Goal: Task Accomplishment & Management: Understand process/instructions

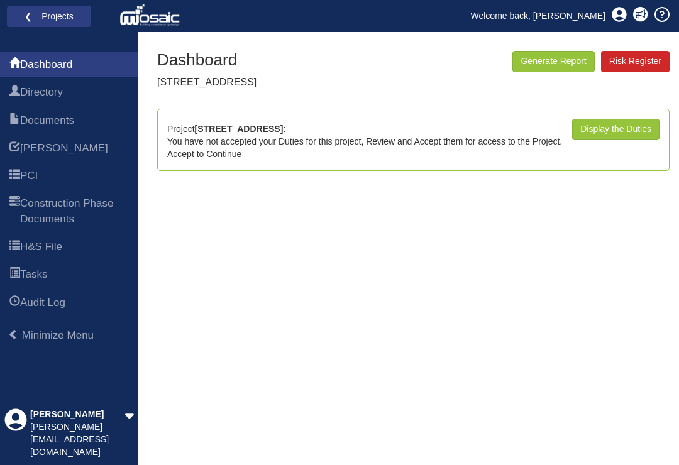
click at [616, 132] on link "Display the Duties" at bounding box center [615, 129] width 87 height 21
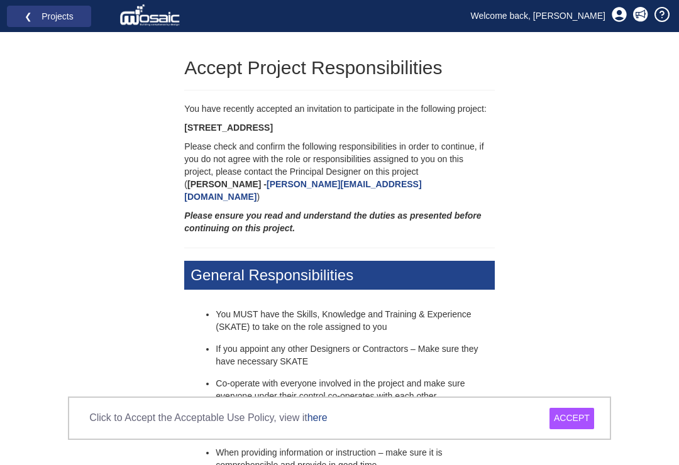
click at [575, 428] on div "ACCEPT" at bounding box center [572, 418] width 45 height 21
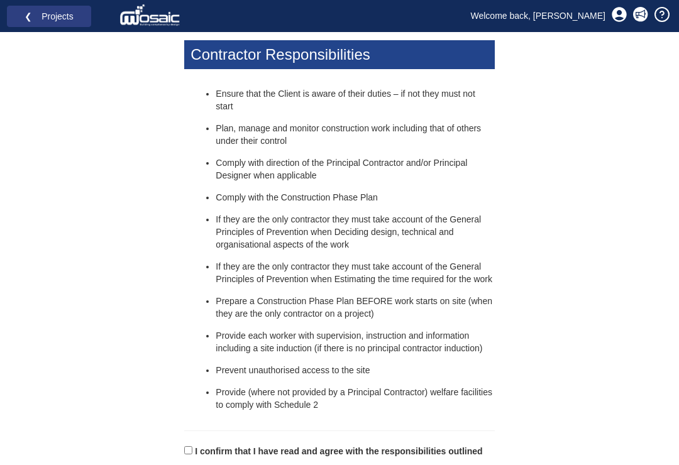
scroll to position [611, 0]
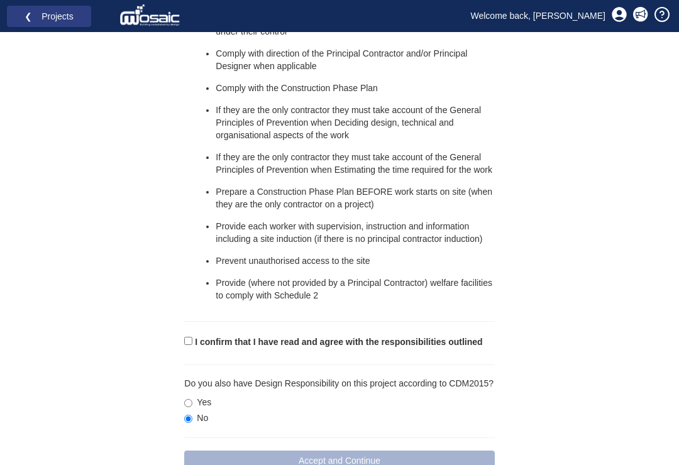
click at [191, 337] on input "I confirm that I have read and agree with the responsibilities outlined" at bounding box center [188, 341] width 8 height 8
checkbox input "true"
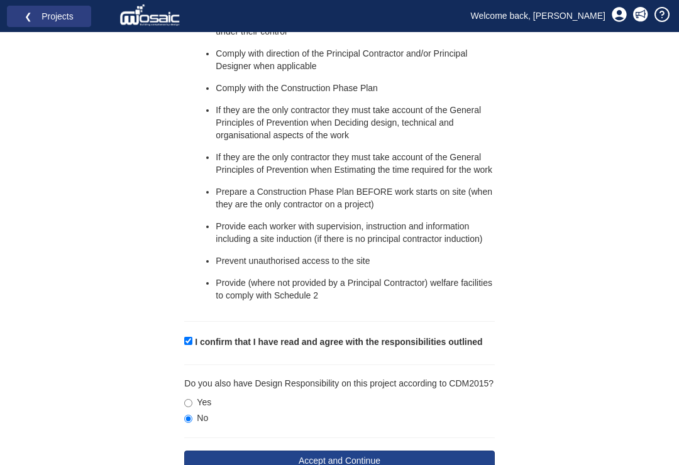
click at [428, 451] on button "Accept and Continue" at bounding box center [339, 461] width 310 height 21
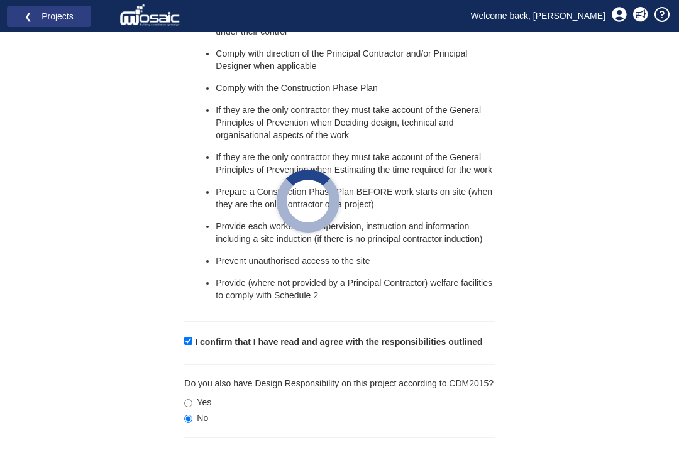
scroll to position [591, 0]
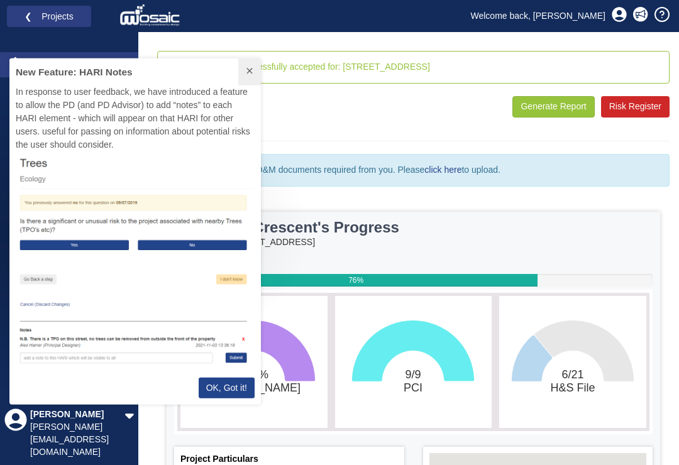
scroll to position [346, 252]
click at [248, 62] on button at bounding box center [249, 71] width 23 height 27
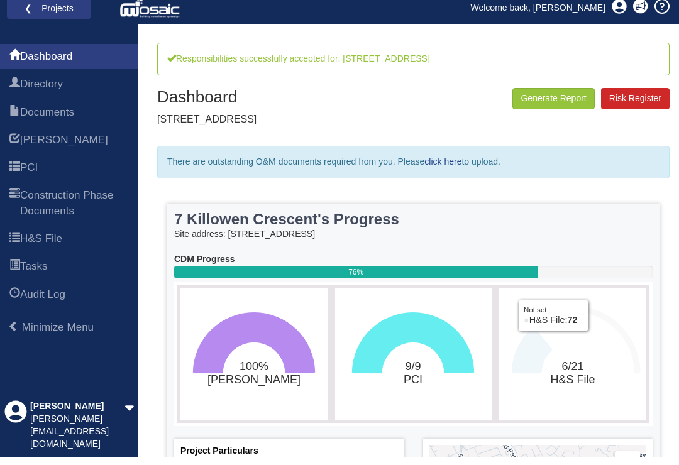
scroll to position [8, 0]
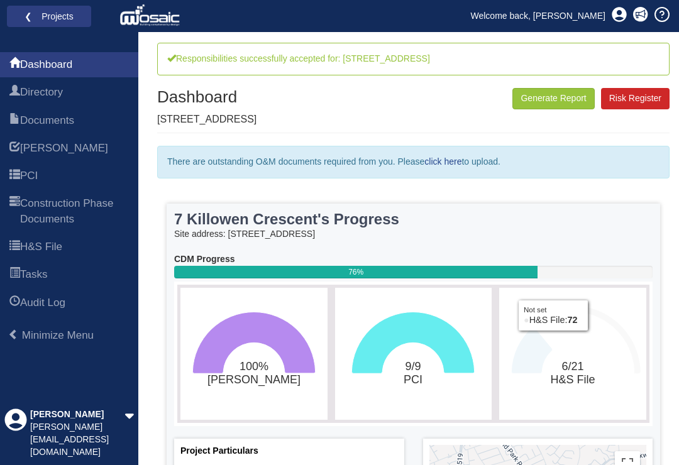
click at [456, 157] on link "click here" at bounding box center [442, 162] width 37 height 10
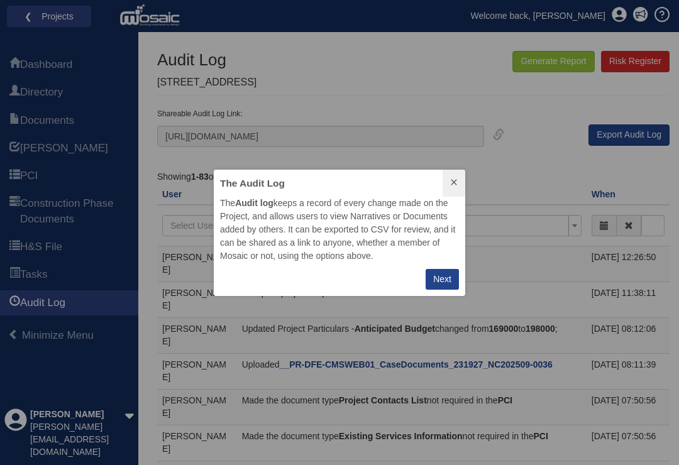
scroll to position [126, 252]
click at [443, 283] on div "Next" at bounding box center [442, 279] width 18 height 13
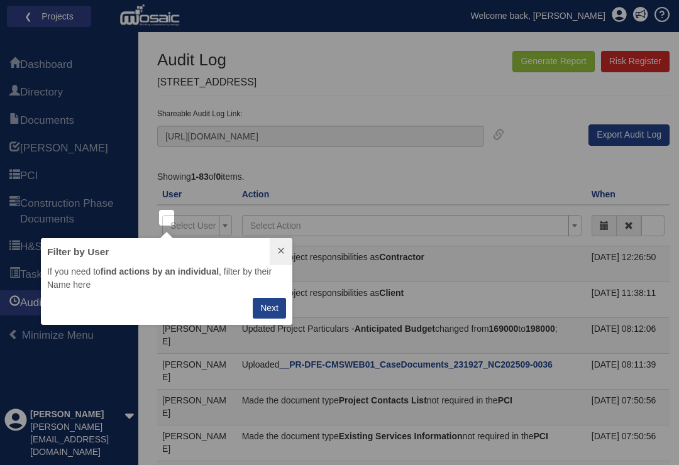
scroll to position [86, 252]
click at [279, 240] on button at bounding box center [281, 251] width 23 height 27
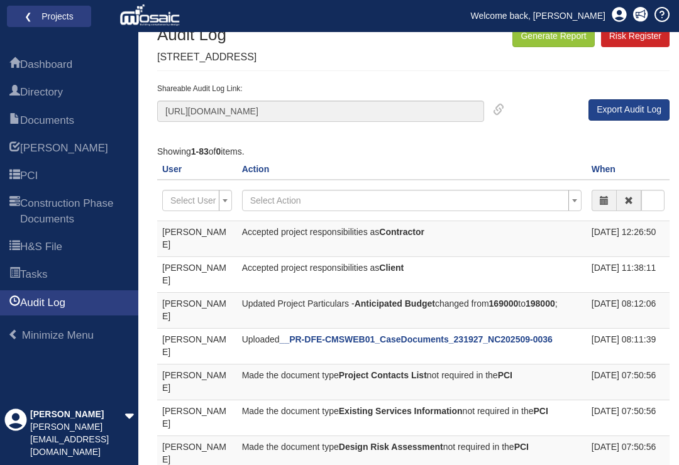
scroll to position [0, 0]
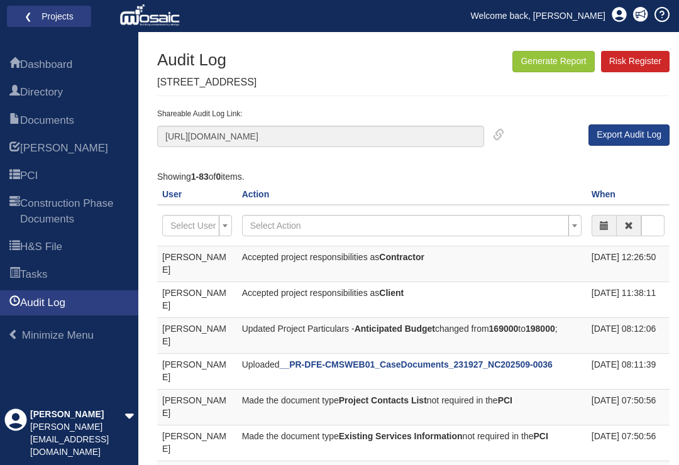
click at [343, 86] on div "Audit Log [STREET_ADDRESS] Generate Report Risk Register" at bounding box center [413, 73] width 513 height 45
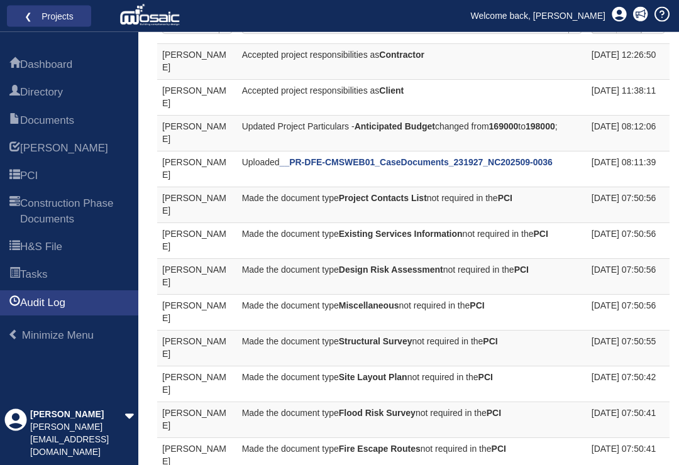
click at [133, 423] on icon at bounding box center [129, 416] width 9 height 14
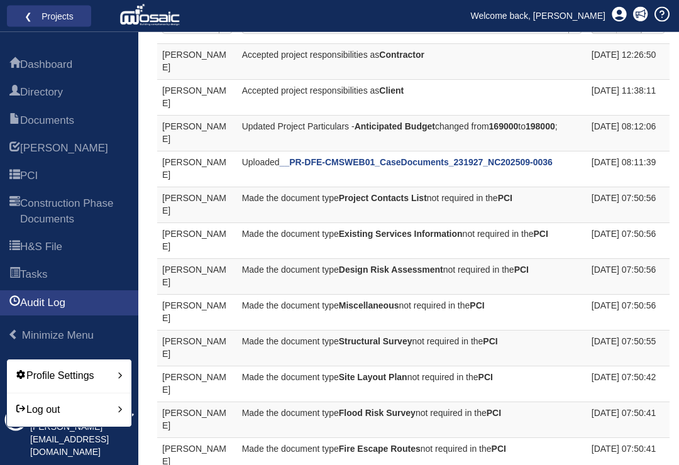
scroll to position [202, 0]
click at [99, 418] on div "Log out" at bounding box center [69, 410] width 106 height 14
